Goal: Task Accomplishment & Management: Manage account settings

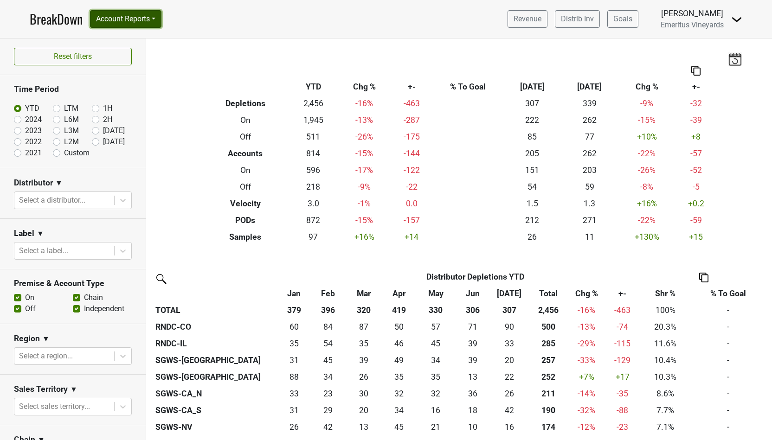
click at [141, 23] on button "Account Reports" at bounding box center [125, 19] width 71 height 18
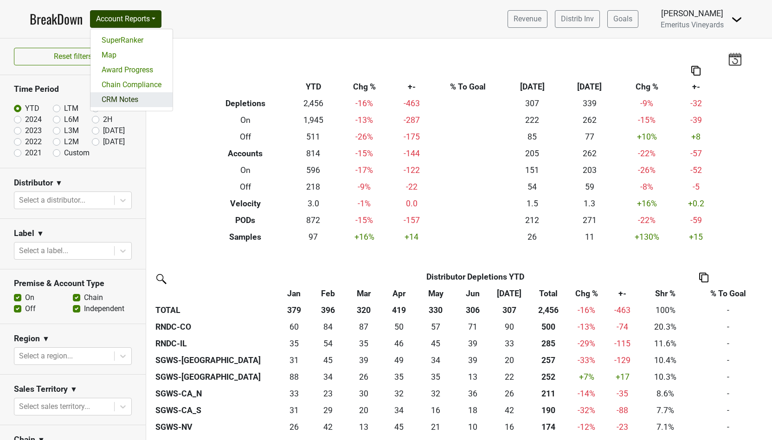
click at [124, 103] on link "CRM Notes" at bounding box center [131, 99] width 82 height 15
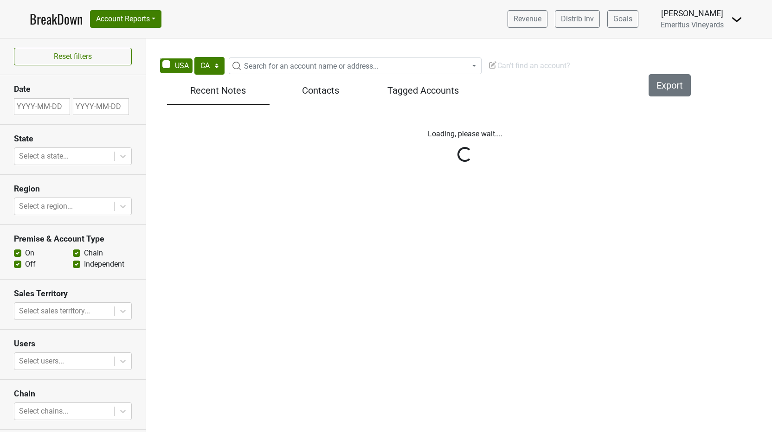
select select "CA"
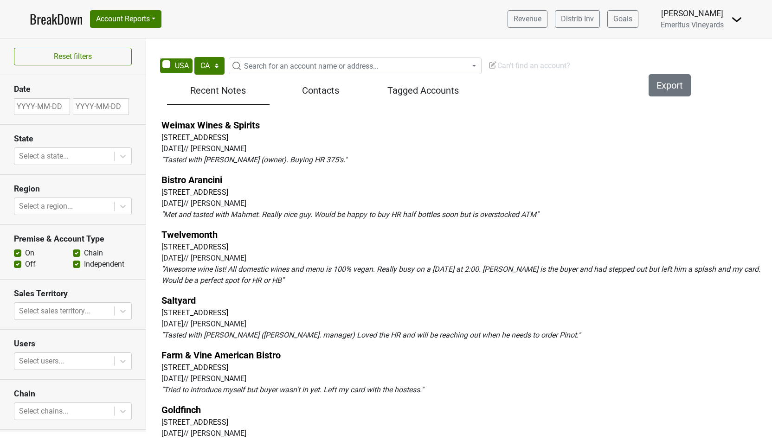
scroll to position [111, 0]
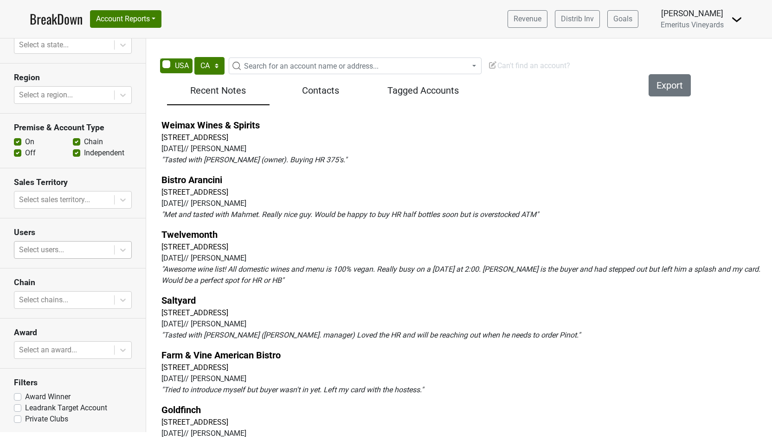
click at [45, 250] on div at bounding box center [64, 250] width 90 height 13
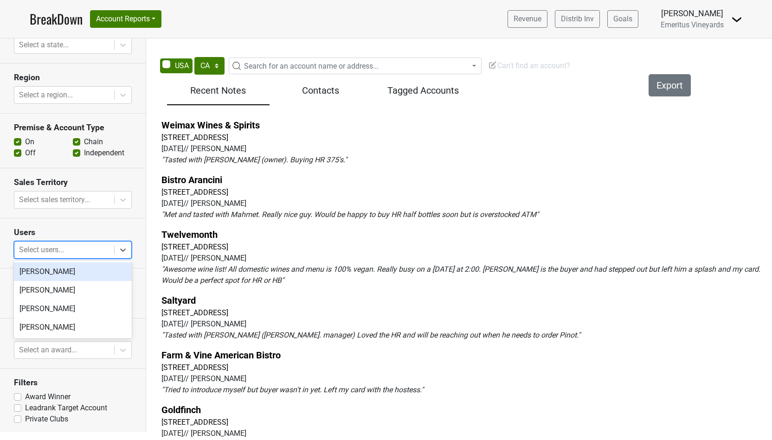
click at [44, 271] on div "[PERSON_NAME]" at bounding box center [73, 272] width 118 height 19
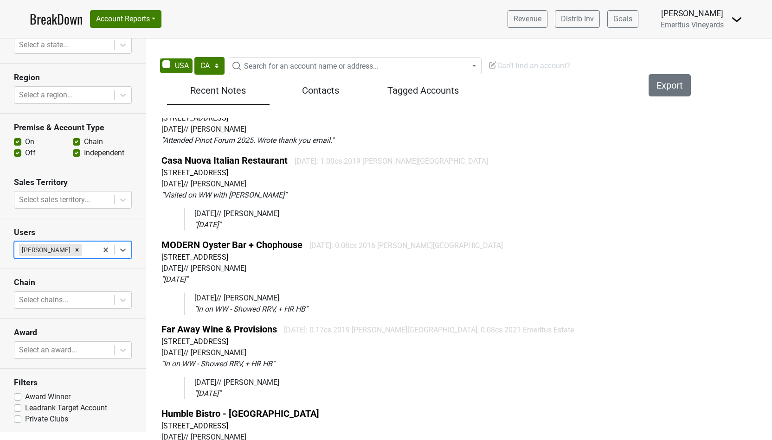
scroll to position [1517, 0]
click at [214, 155] on link "Casa Nuova Italian Restaurant" at bounding box center [224, 160] width 126 height 11
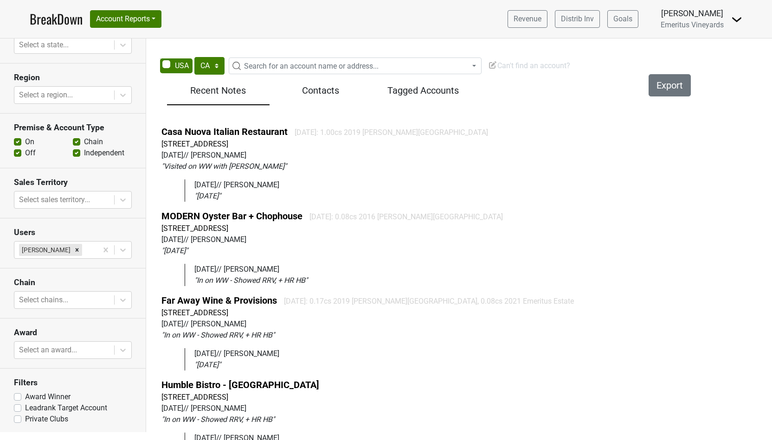
scroll to position [1530, 0]
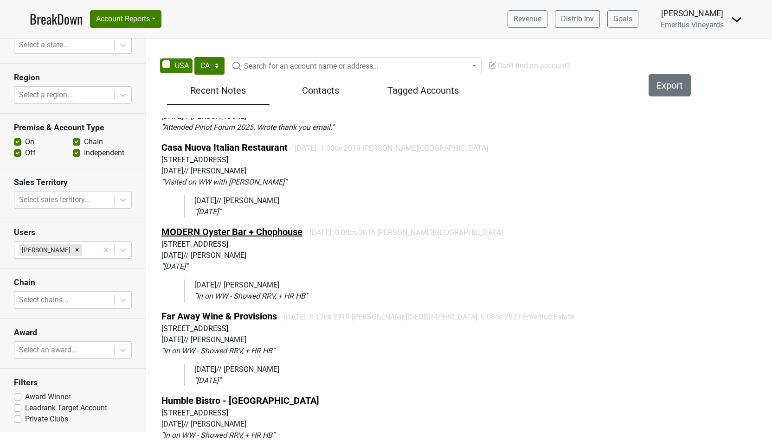
click at [230, 226] on link "MODERN Oyster Bar + Chophouse" at bounding box center [231, 231] width 141 height 11
click at [231, 311] on link "Far Away Wine & Provisions" at bounding box center [219, 316] width 116 height 11
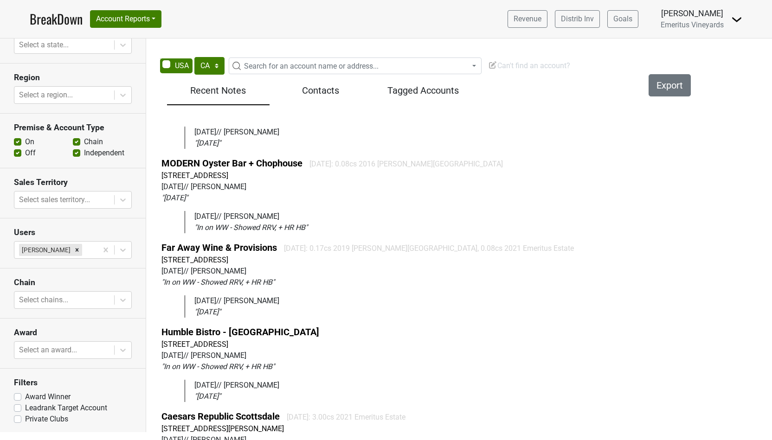
scroll to position [1599, 0]
click at [233, 326] on link "Humble Bistro - [GEOGRAPHIC_DATA]" at bounding box center [240, 331] width 158 height 11
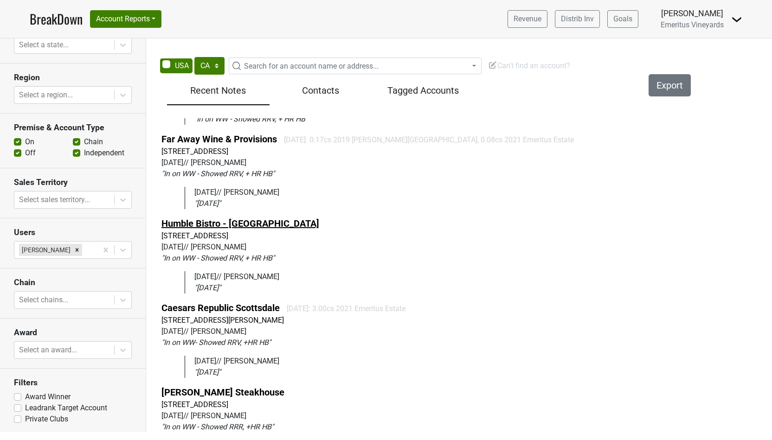
scroll to position [1711, 0]
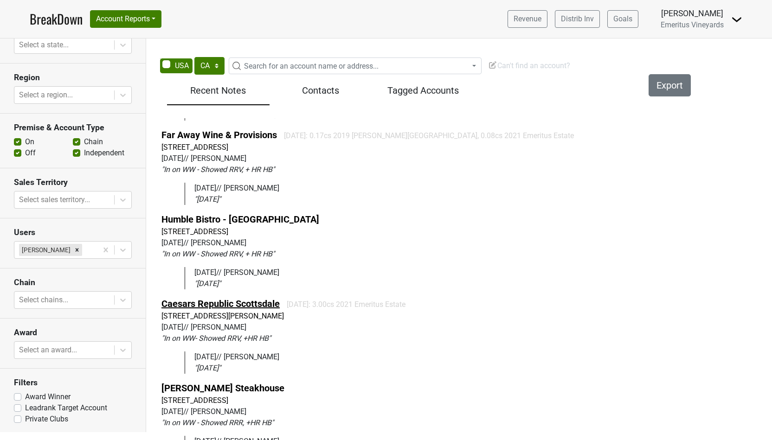
click at [230, 298] on link "Caesars Republic Scottsdale" at bounding box center [220, 303] width 118 height 11
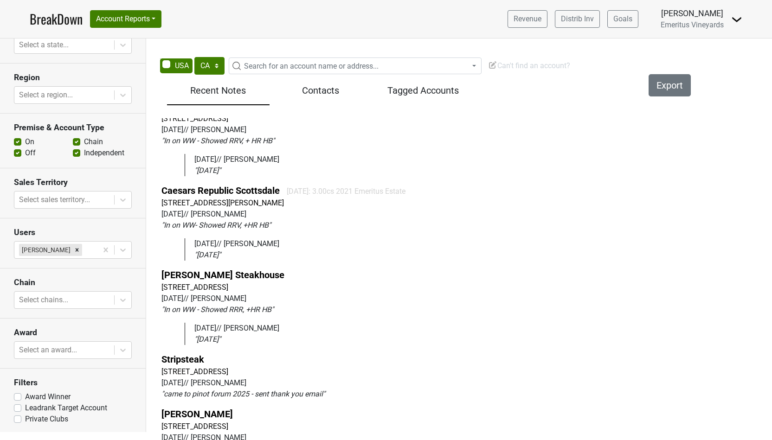
scroll to position [1825, 0]
click at [217, 269] on link "Elliott's Steakhouse" at bounding box center [222, 274] width 123 height 11
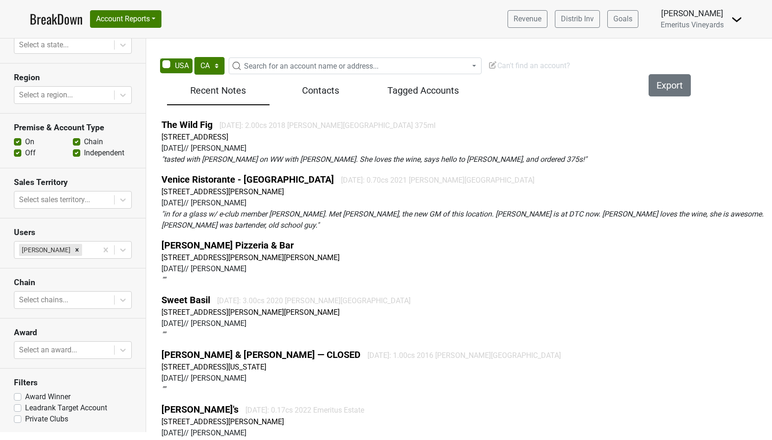
scroll to position [5023, 0]
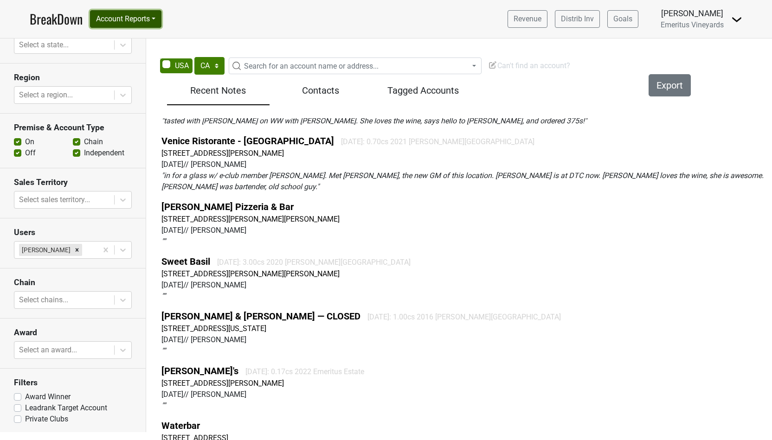
click at [157, 19] on button "Account Reports" at bounding box center [125, 19] width 71 height 18
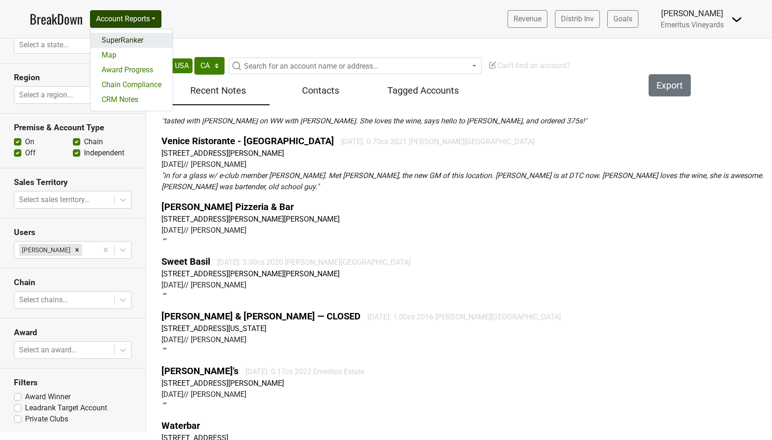
click at [133, 40] on link "SuperRanker" at bounding box center [131, 40] width 82 height 15
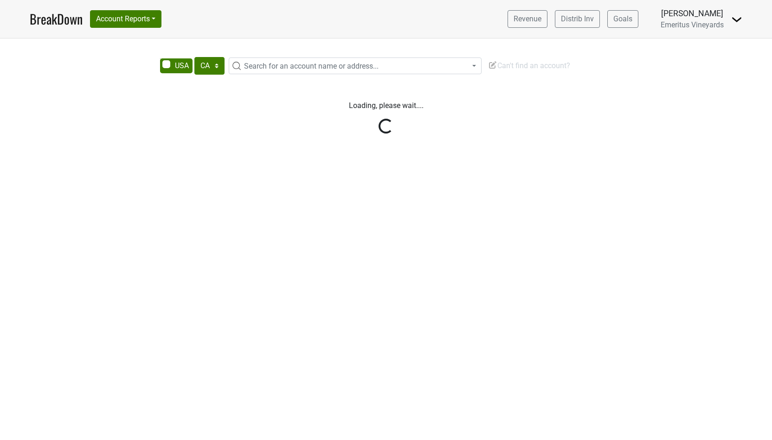
select select "CA"
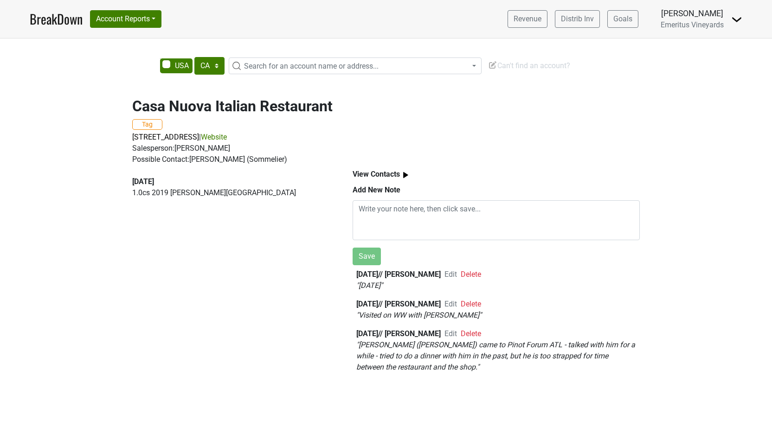
click at [473, 276] on span "Delete" at bounding box center [471, 274] width 20 height 9
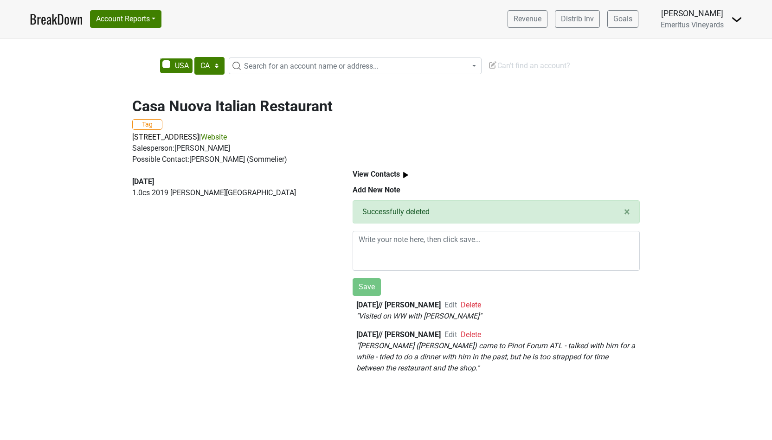
click at [449, 303] on span "Edit" at bounding box center [450, 305] width 13 height 9
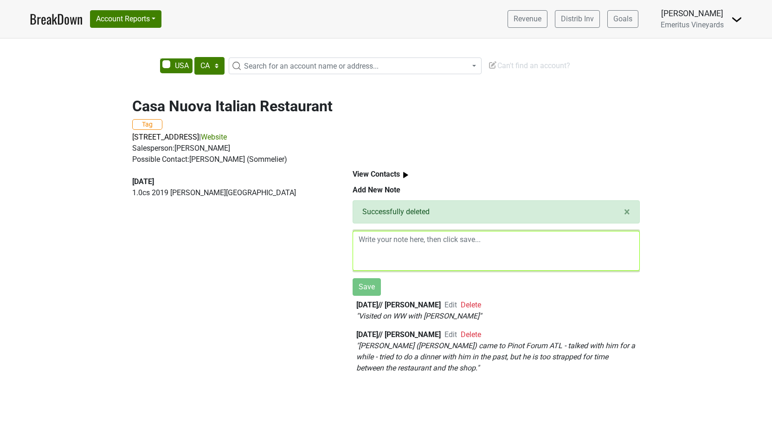
type textarea "Visited on WW with [PERSON_NAME]"
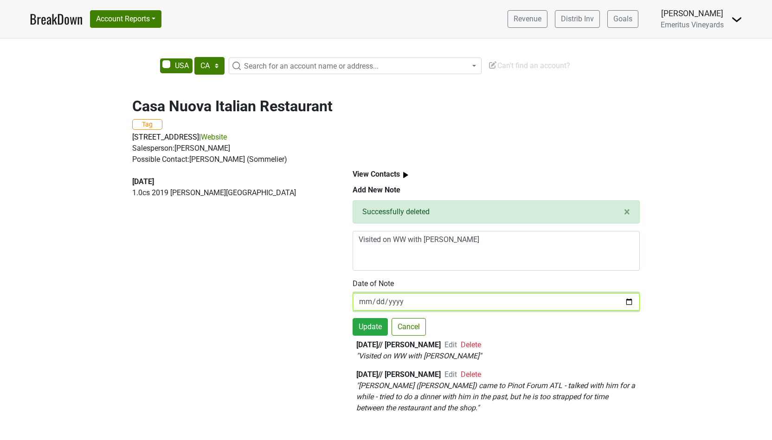
click at [392, 301] on input "[DATE]" at bounding box center [496, 302] width 287 height 18
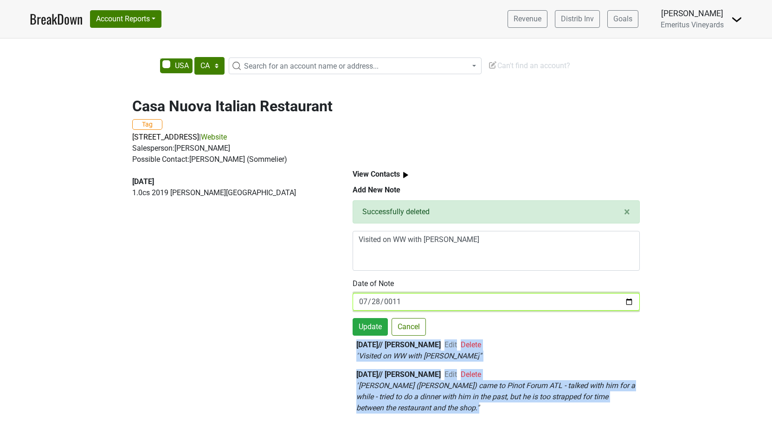
click at [372, 301] on input "0011-07-28" at bounding box center [496, 302] width 287 height 18
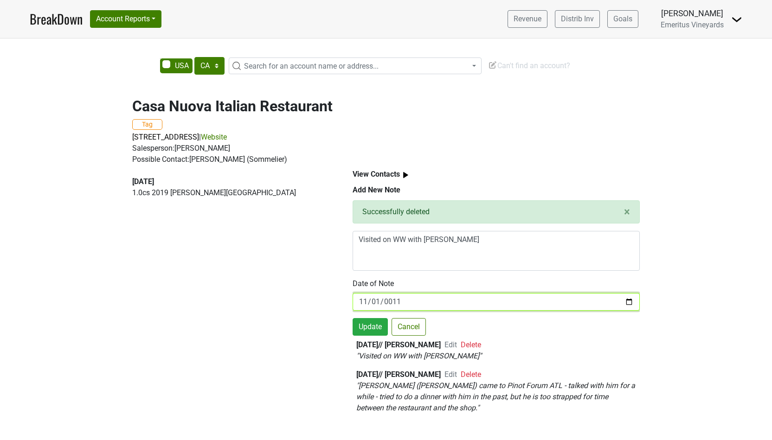
type input "2023-11-01"
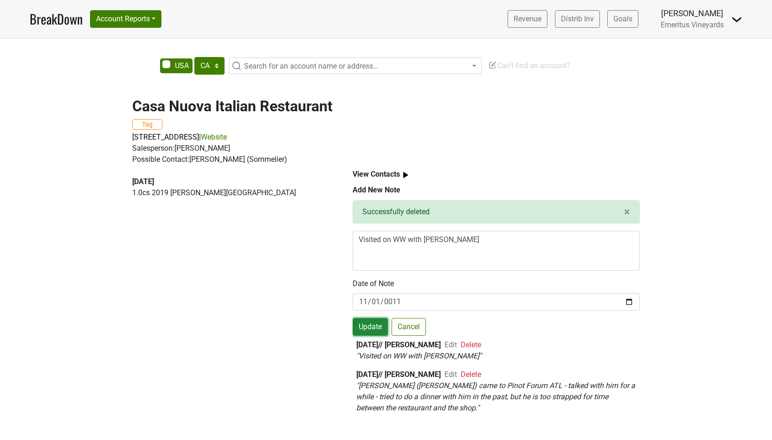
click at [367, 325] on button "Update" at bounding box center [370, 327] width 35 height 18
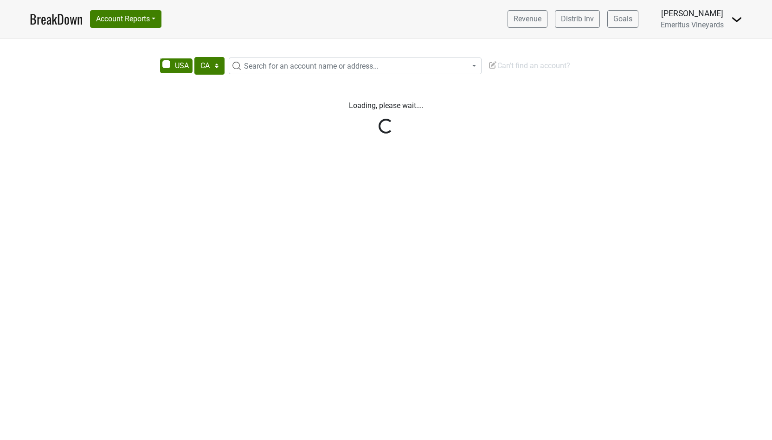
select select "CA"
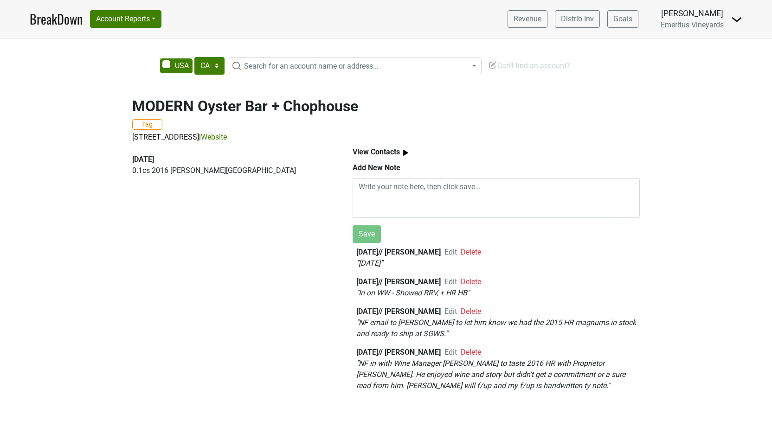
click at [476, 252] on span "Delete" at bounding box center [471, 252] width 20 height 9
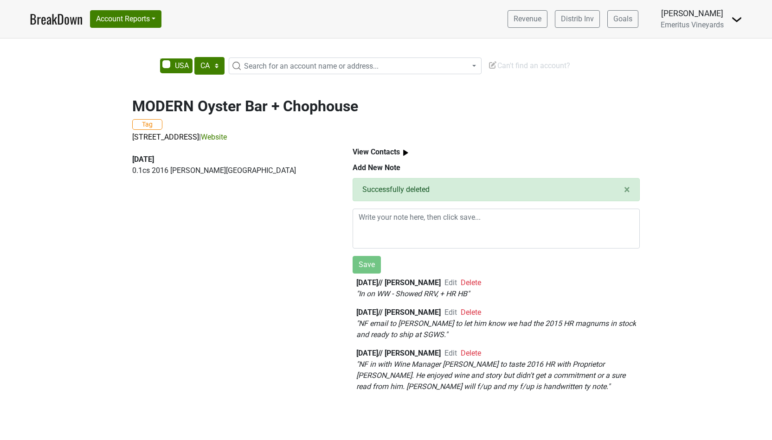
click at [448, 283] on span "Edit" at bounding box center [450, 282] width 13 height 9
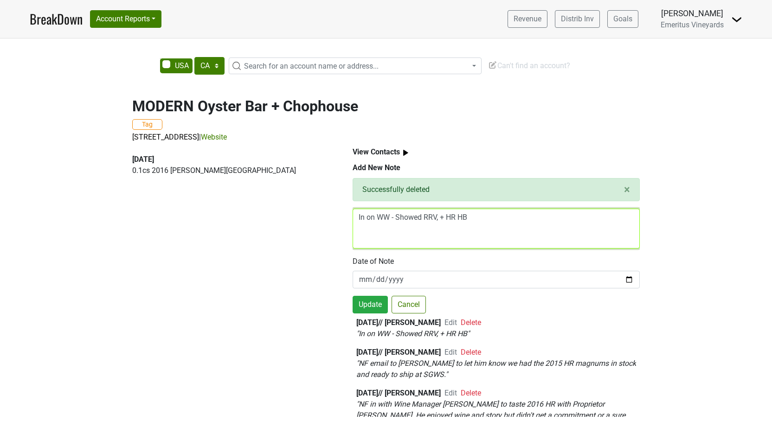
type textarea "In on WW - Showed RRV, + HR HB"
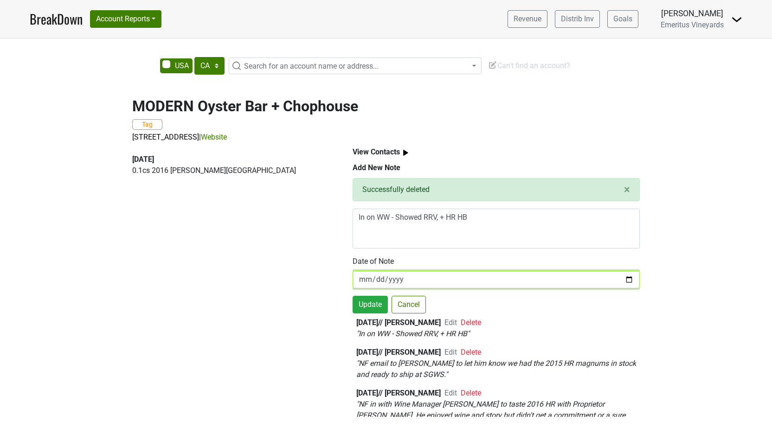
click at [363, 276] on input "2025-07-28" at bounding box center [496, 280] width 287 height 18
type input "2023-11-01"
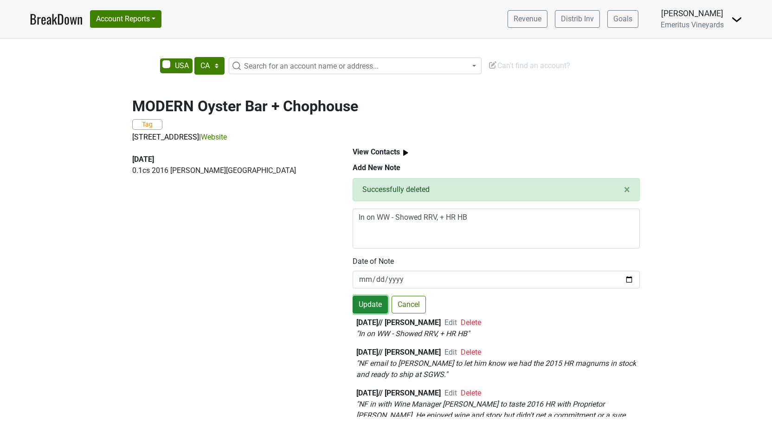
click at [368, 306] on button "Update" at bounding box center [370, 305] width 35 height 18
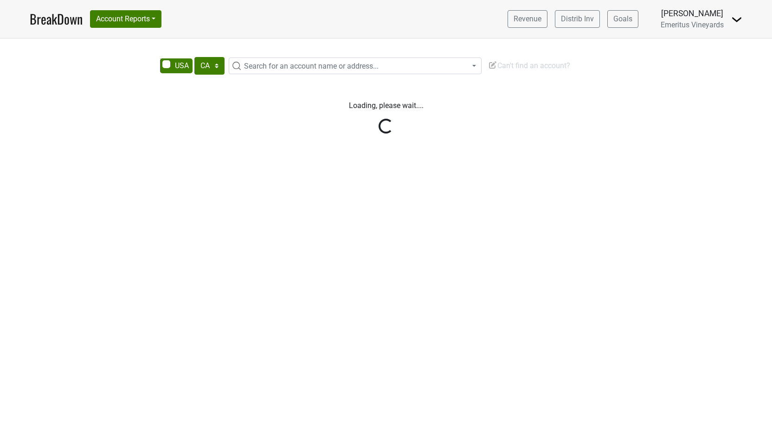
select select "CA"
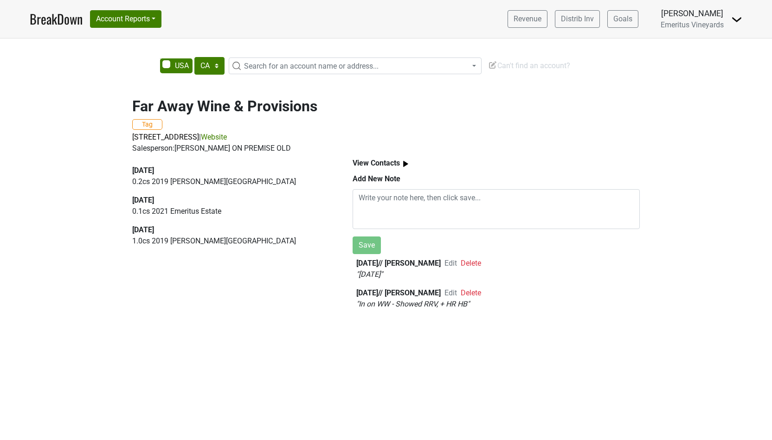
click at [475, 264] on span "Delete" at bounding box center [471, 263] width 20 height 9
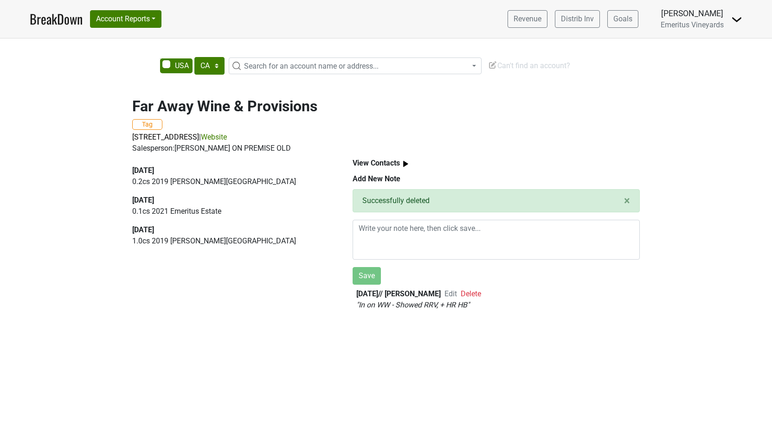
click at [450, 295] on span "Edit" at bounding box center [450, 293] width 13 height 9
type textarea "In on WW - Showed RRV, + HR HB"
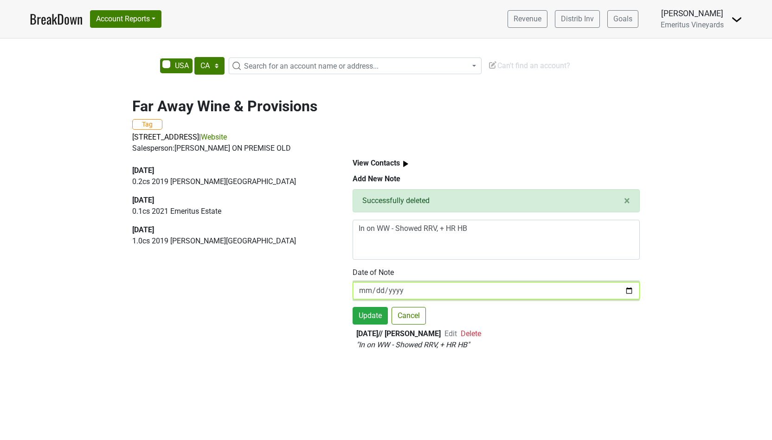
click at [367, 292] on input "[DATE]" at bounding box center [496, 291] width 287 height 18
type input "2023-11-01"
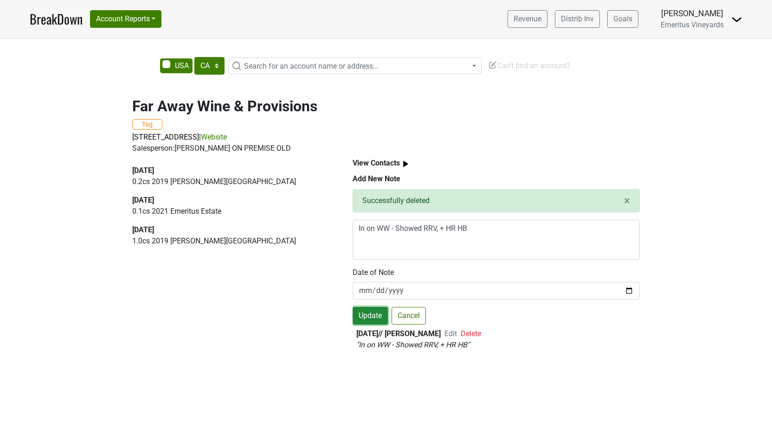
click at [367, 318] on button "Update" at bounding box center [370, 316] width 35 height 18
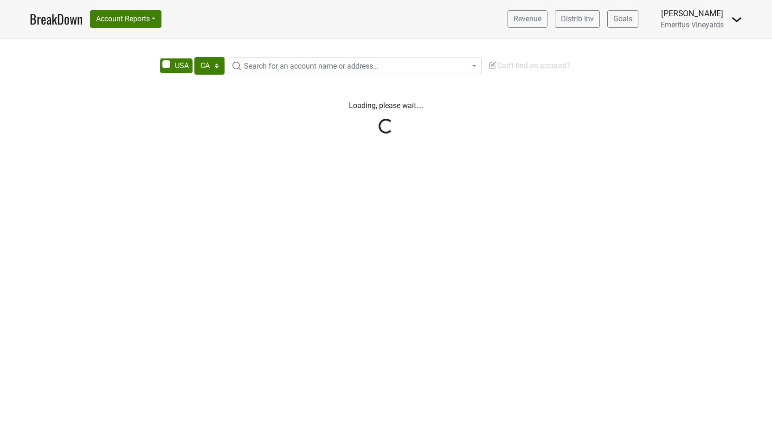
select select "CA"
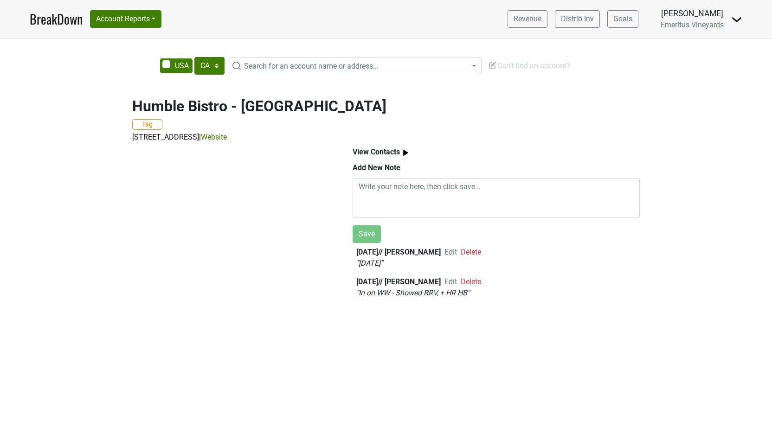
click at [477, 249] on span "Delete" at bounding box center [471, 252] width 20 height 9
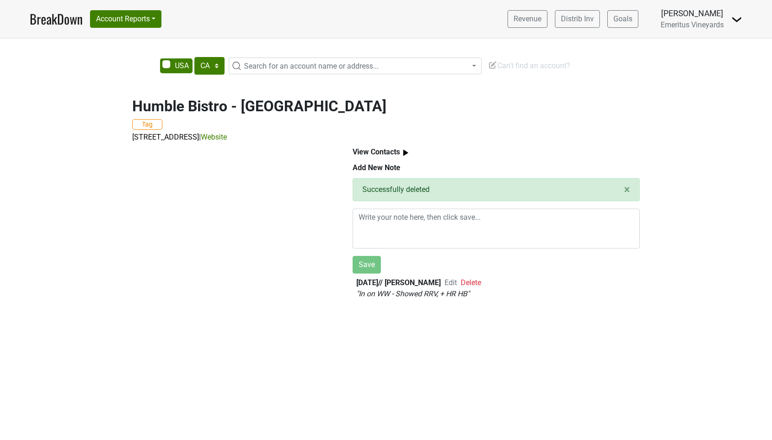
click at [447, 278] on span "Edit" at bounding box center [450, 282] width 13 height 9
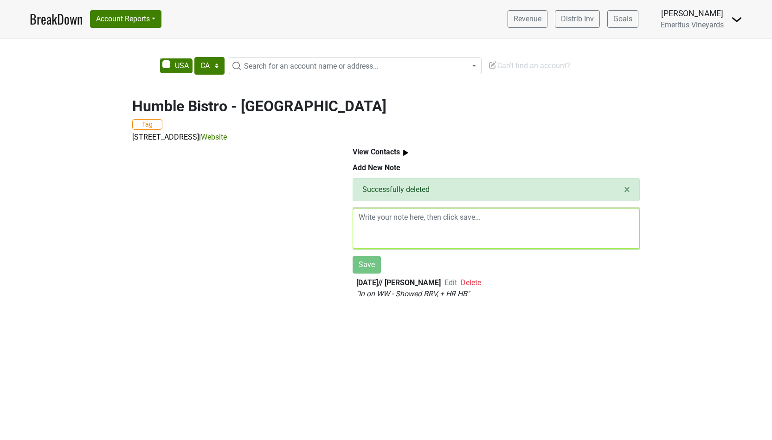
type textarea "In on WW - Showed RRV, + HR HB"
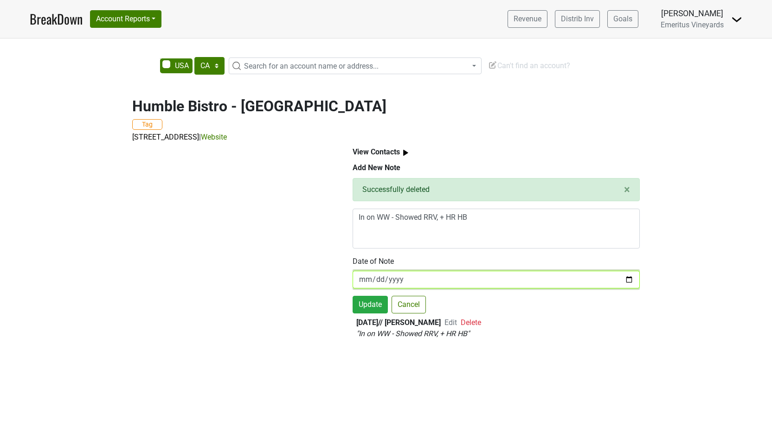
click at [360, 277] on input "[DATE]" at bounding box center [496, 280] width 287 height 18
type input "[DATE]"
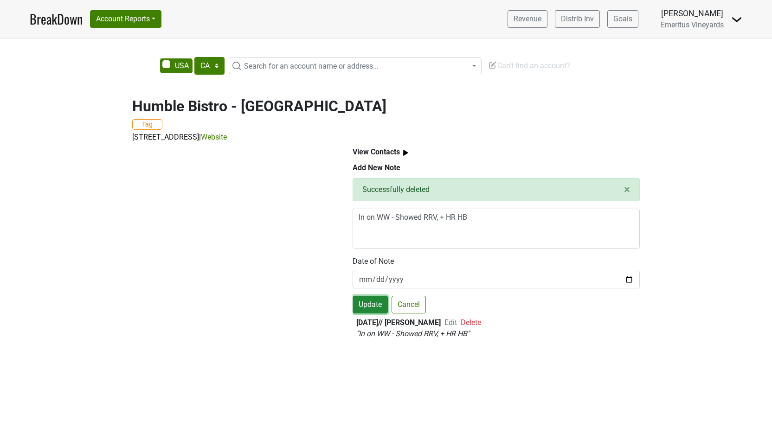
click at [371, 301] on button "Update" at bounding box center [370, 305] width 35 height 18
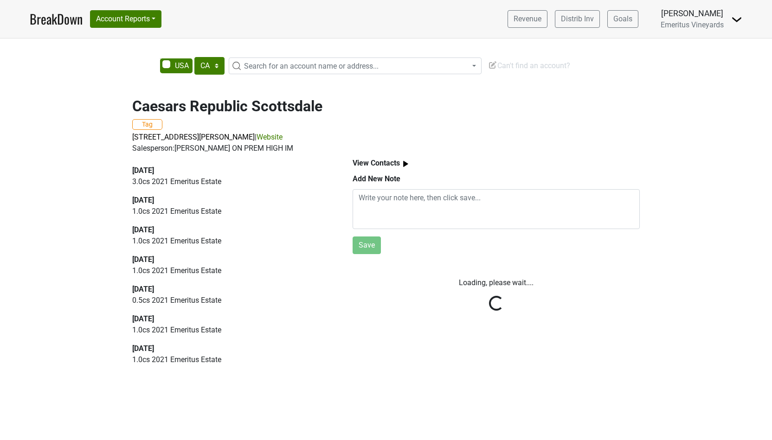
select select "CA"
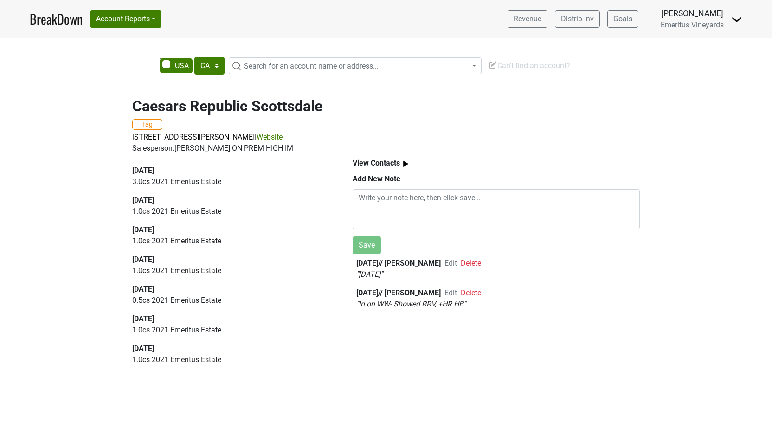
click at [473, 262] on span "Delete" at bounding box center [471, 263] width 20 height 9
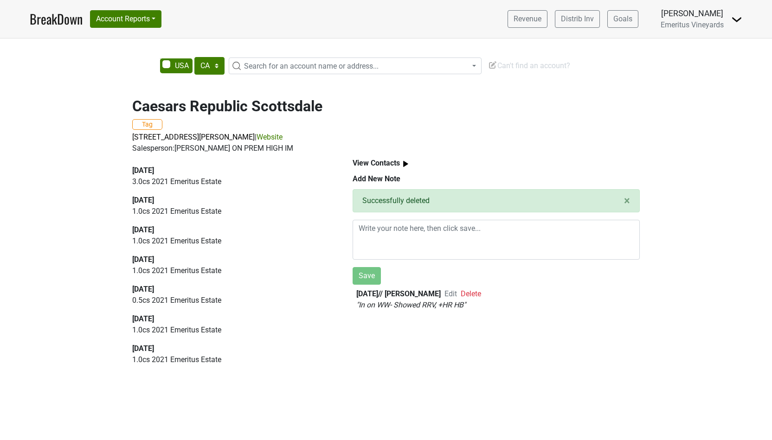
click at [450, 291] on span "Edit" at bounding box center [450, 293] width 13 height 9
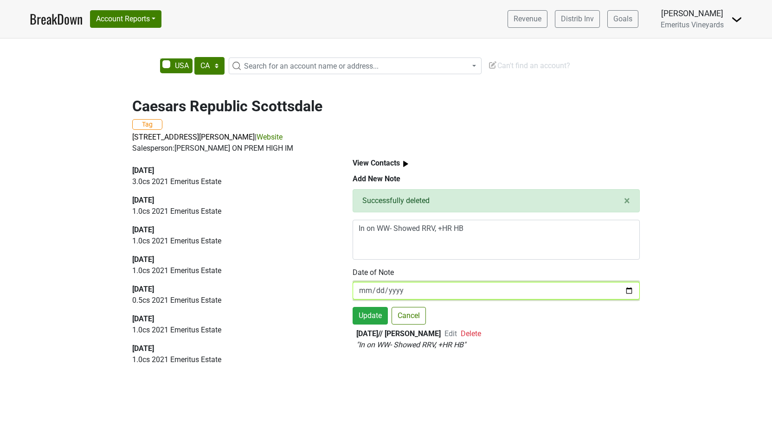
click at [366, 287] on input "[DATE]" at bounding box center [496, 291] width 287 height 18
type input "[DATE]"
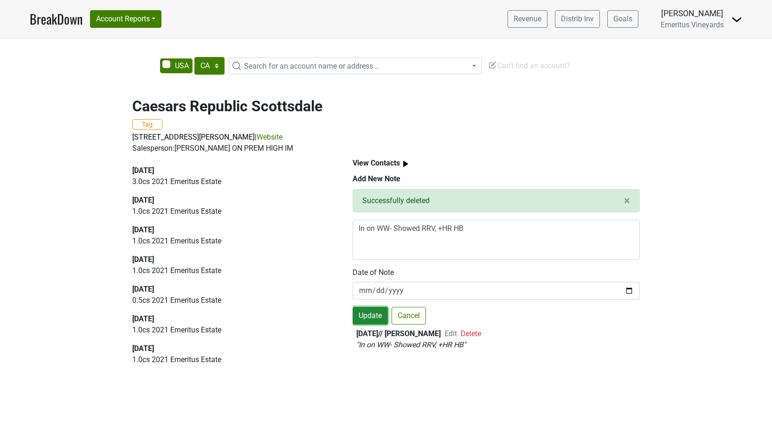
click at [371, 314] on button "Update" at bounding box center [370, 316] width 35 height 18
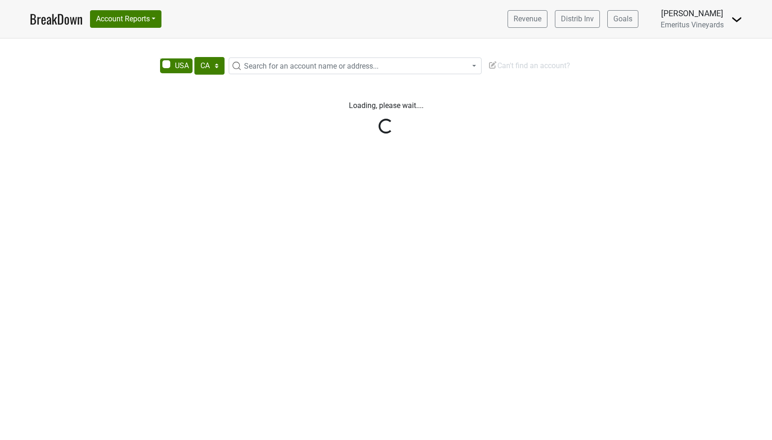
select select "CA"
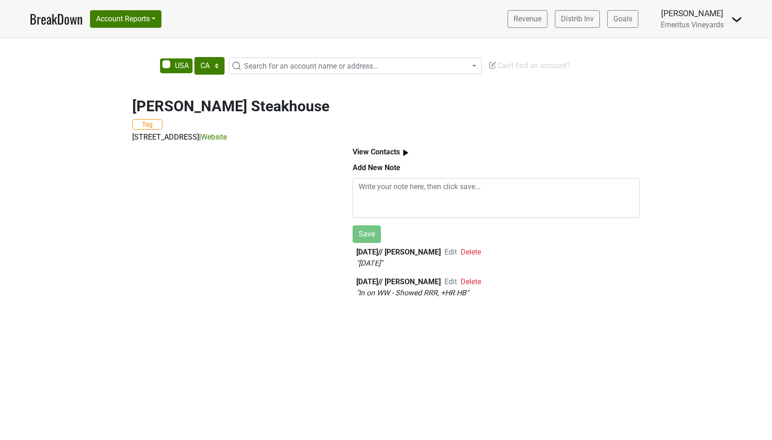
click at [474, 252] on span "Delete" at bounding box center [471, 252] width 20 height 9
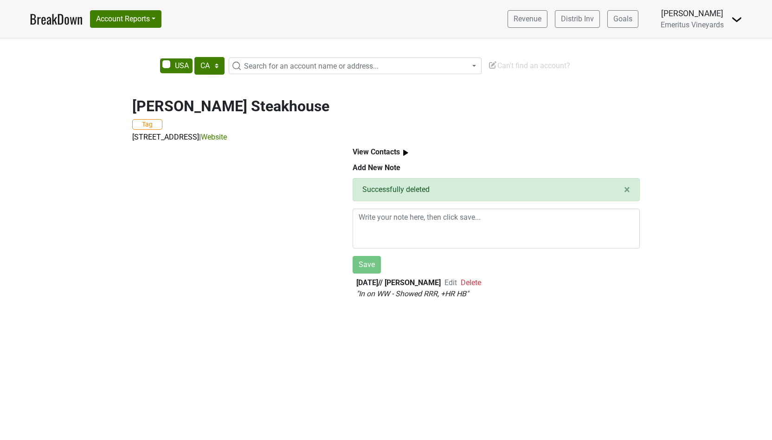
click at [451, 282] on span "Edit" at bounding box center [450, 282] width 13 height 9
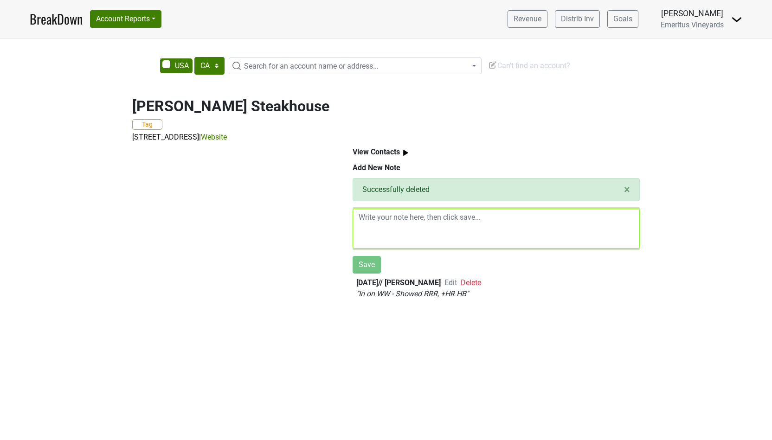
type textarea "In on WW - Showed RRR, +HR HB"
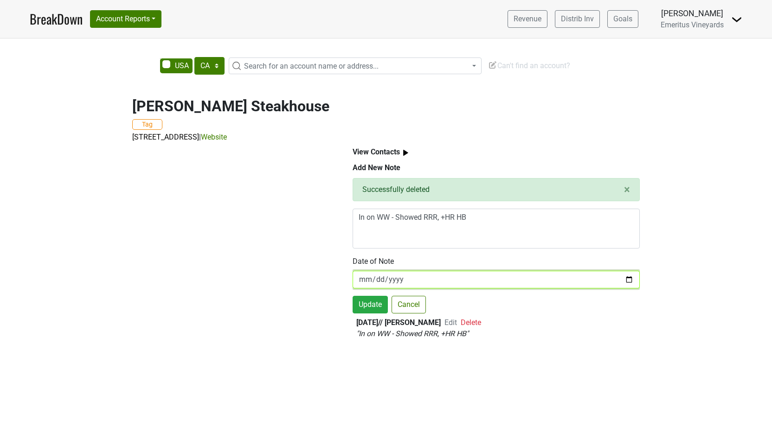
click at [366, 279] on input "2025-07-28" at bounding box center [496, 280] width 287 height 18
type input "2025-11-13"
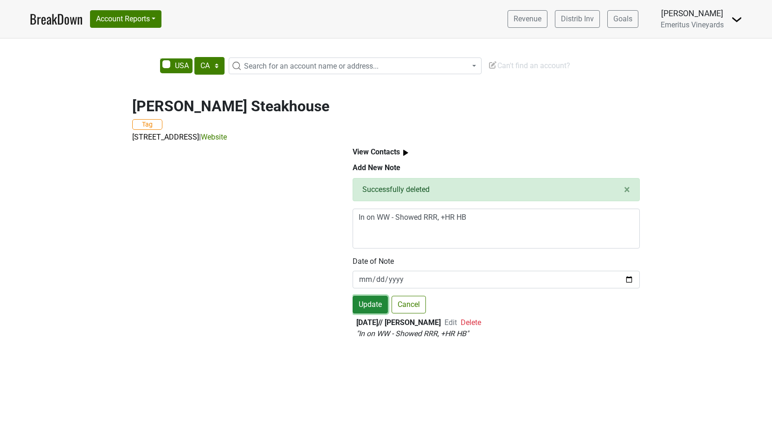
click at [366, 309] on button "Update" at bounding box center [370, 305] width 35 height 18
click at [368, 302] on button "Update" at bounding box center [370, 305] width 35 height 18
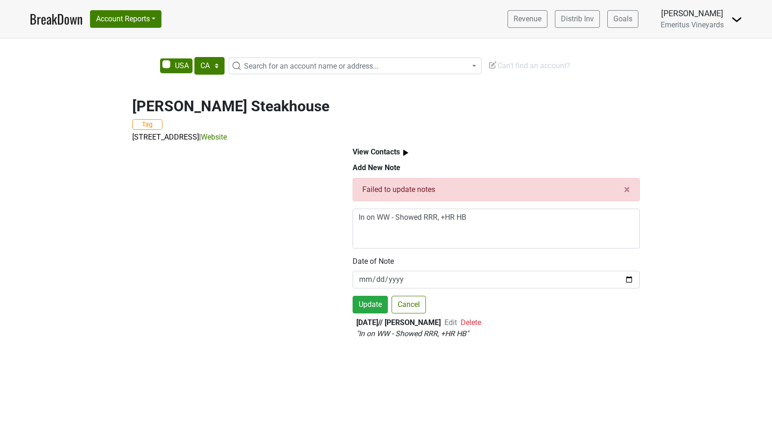
click at [394, 154] on b "View Contacts" at bounding box center [376, 152] width 47 height 9
